Goal: Navigation & Orientation: Find specific page/section

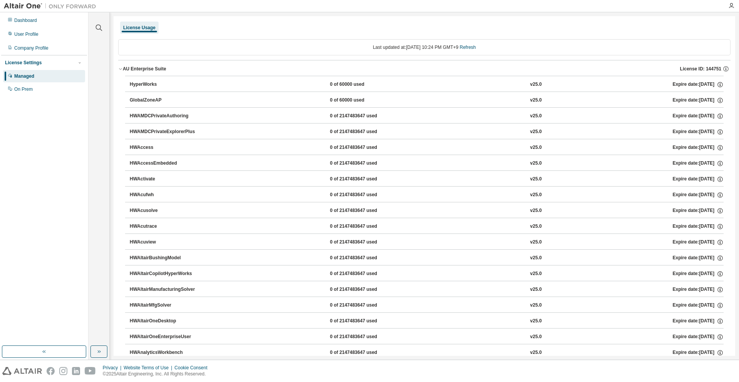
click at [51, 20] on div "Dashboard" at bounding box center [44, 20] width 82 height 12
